Goal: Information Seeking & Learning: Find specific fact

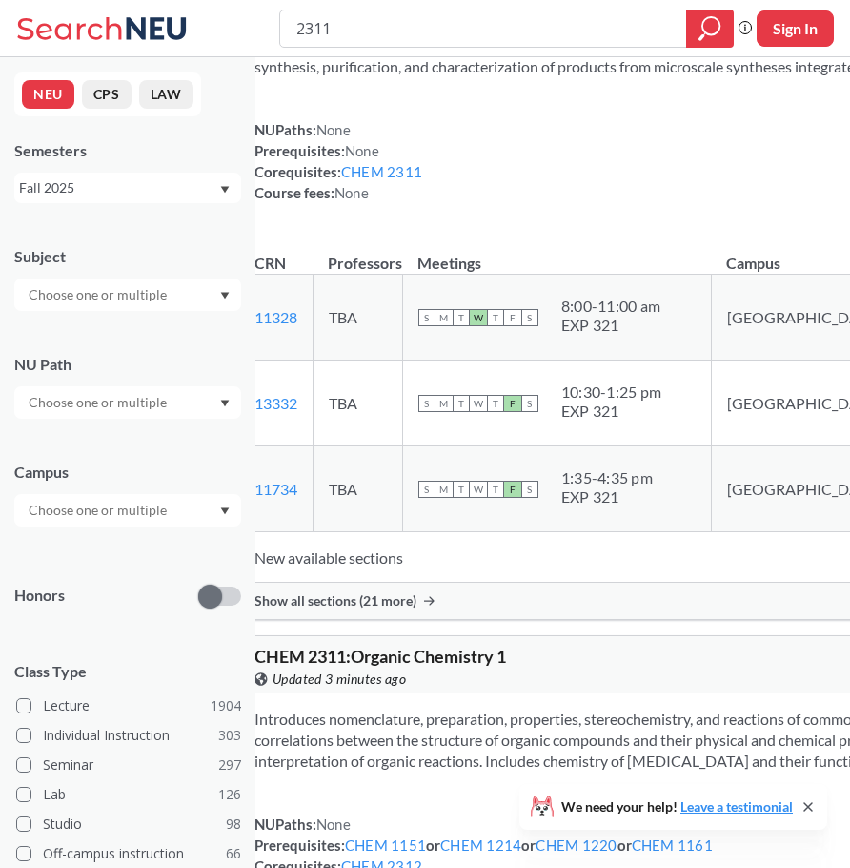
scroll to position [95, 0]
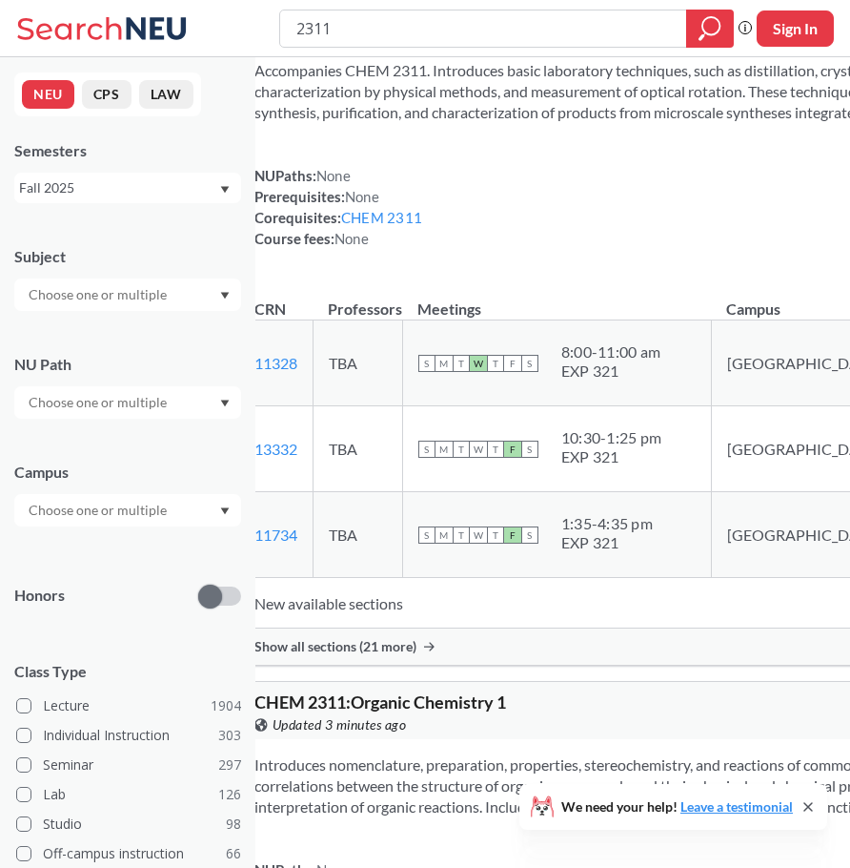
click at [45, 202] on div "Fall 2025" at bounding box center [127, 188] width 227 height 31
click at [45, 200] on div "Fall 2025" at bounding box center [127, 188] width 227 height 31
click at [55, 187] on div "Fall 2025" at bounding box center [118, 187] width 199 height 21
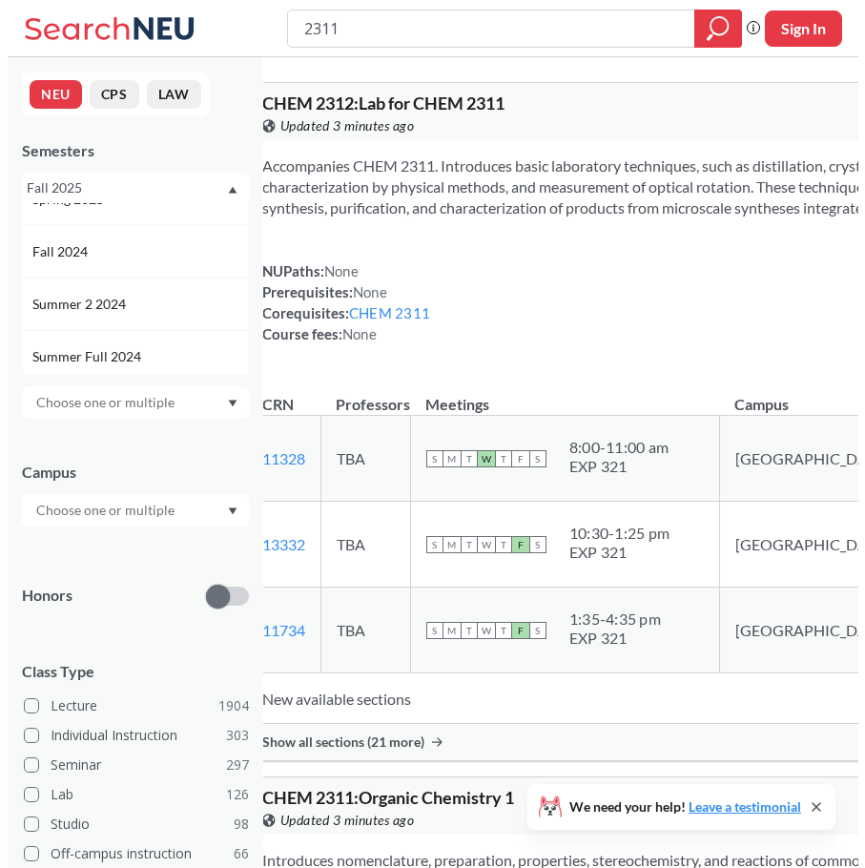
scroll to position [286, 0]
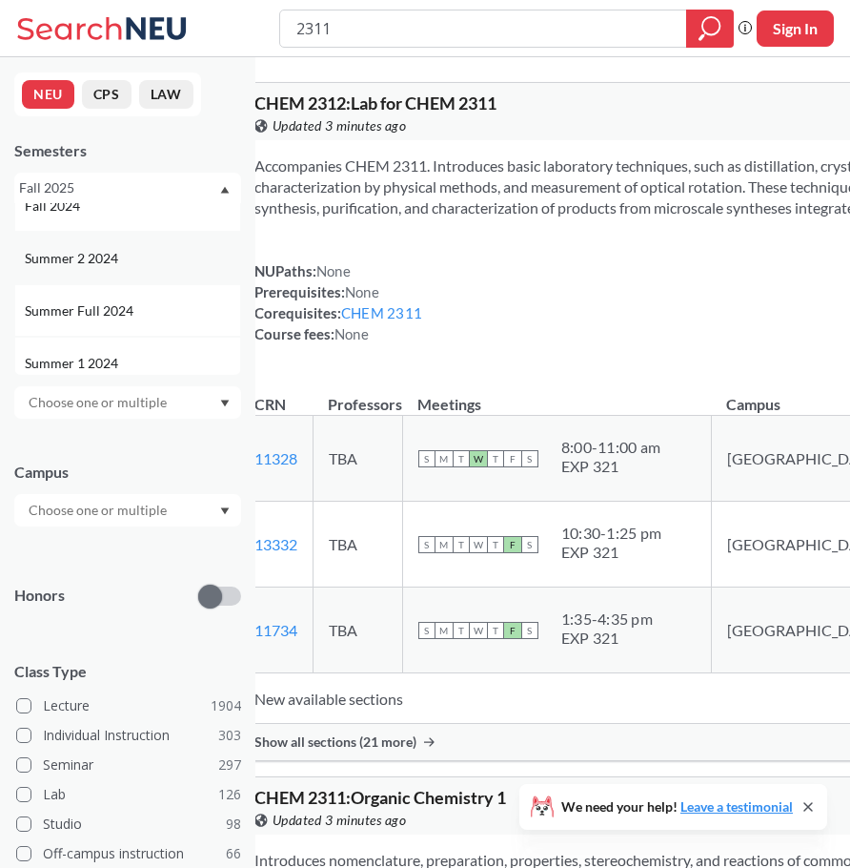
click at [90, 255] on span "Summer 2 2024" at bounding box center [73, 258] width 97 height 21
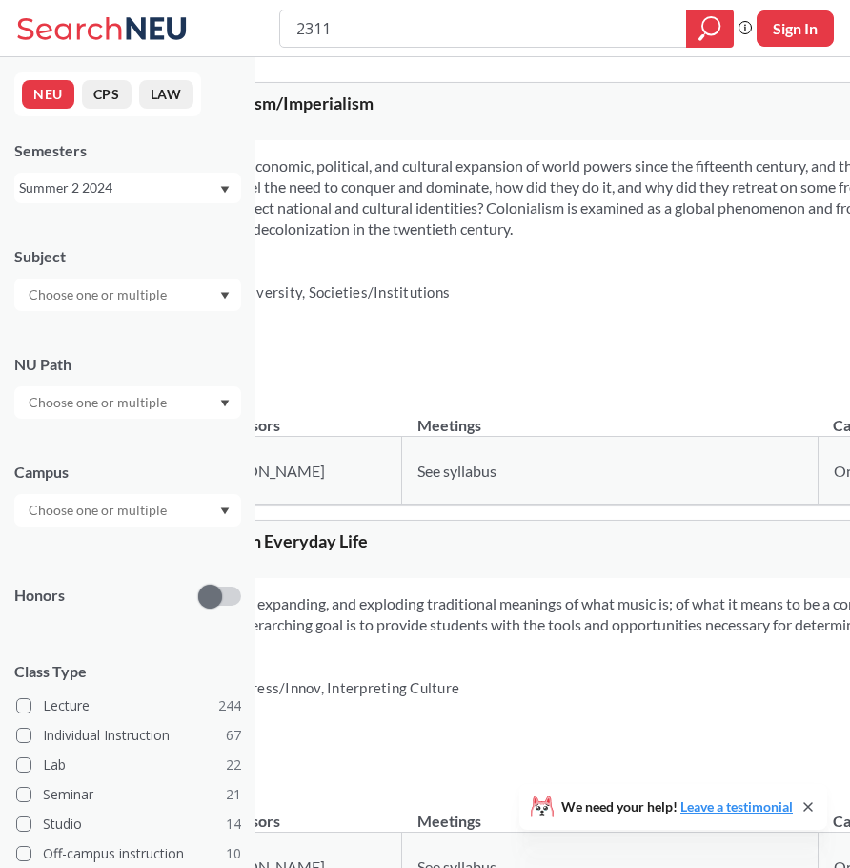
click at [341, 18] on input "2311" at bounding box center [484, 28] width 378 height 32
type input "cs4150"
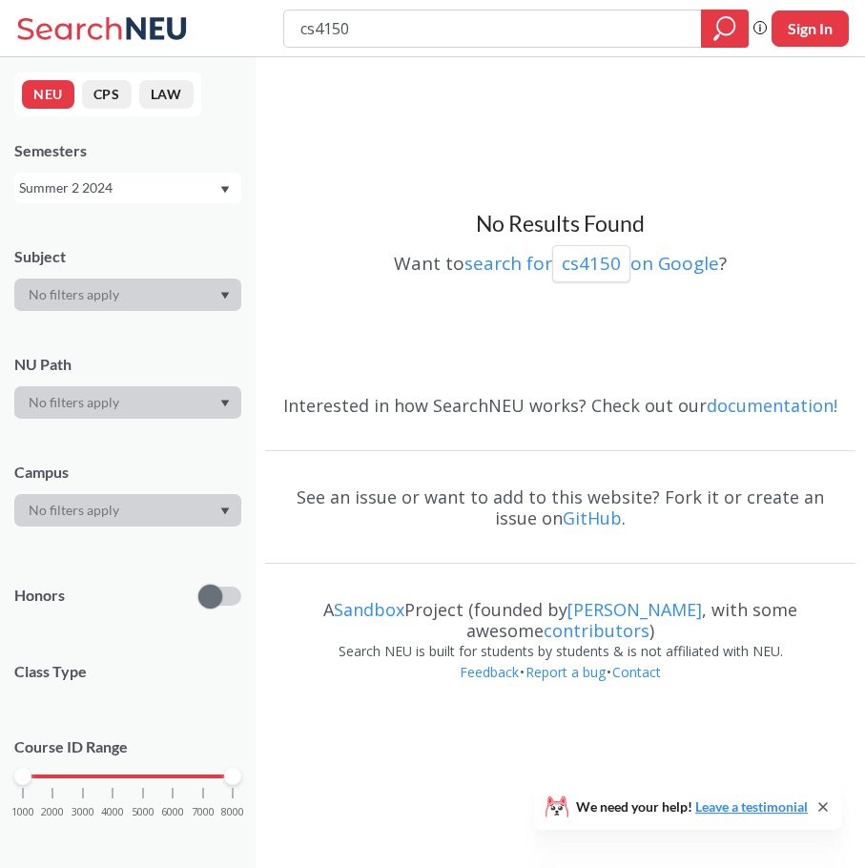
click at [399, 12] on input "cs4150" at bounding box center [492, 28] width 389 height 32
click at [347, 33] on input "cs4150" at bounding box center [492, 28] width 389 height 32
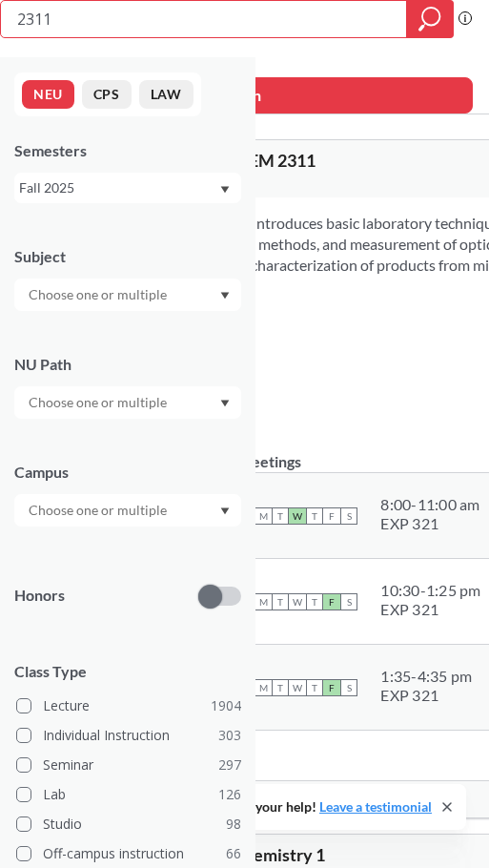
click at [225, 28] on input "2311" at bounding box center [204, 19] width 378 height 32
type input "emgy 5220"
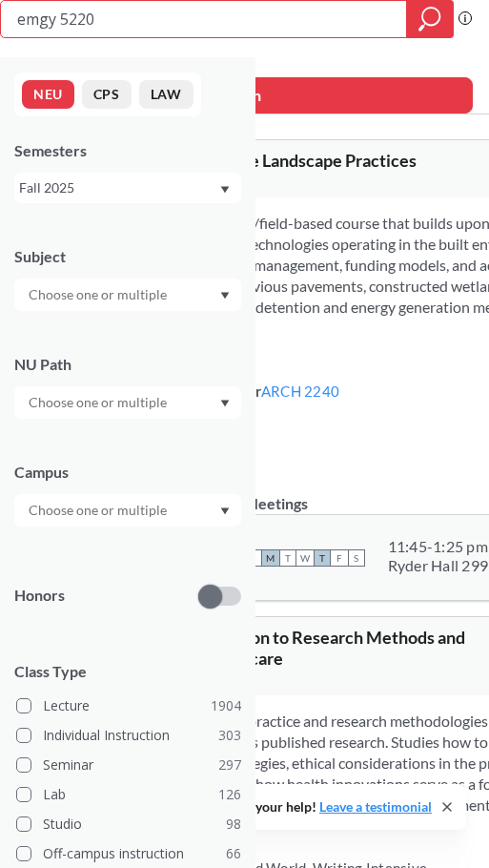
click at [56, 23] on input "emgy 5220" at bounding box center [204, 19] width 378 height 32
type input "emgt 5220"
